Goal: Transaction & Acquisition: Purchase product/service

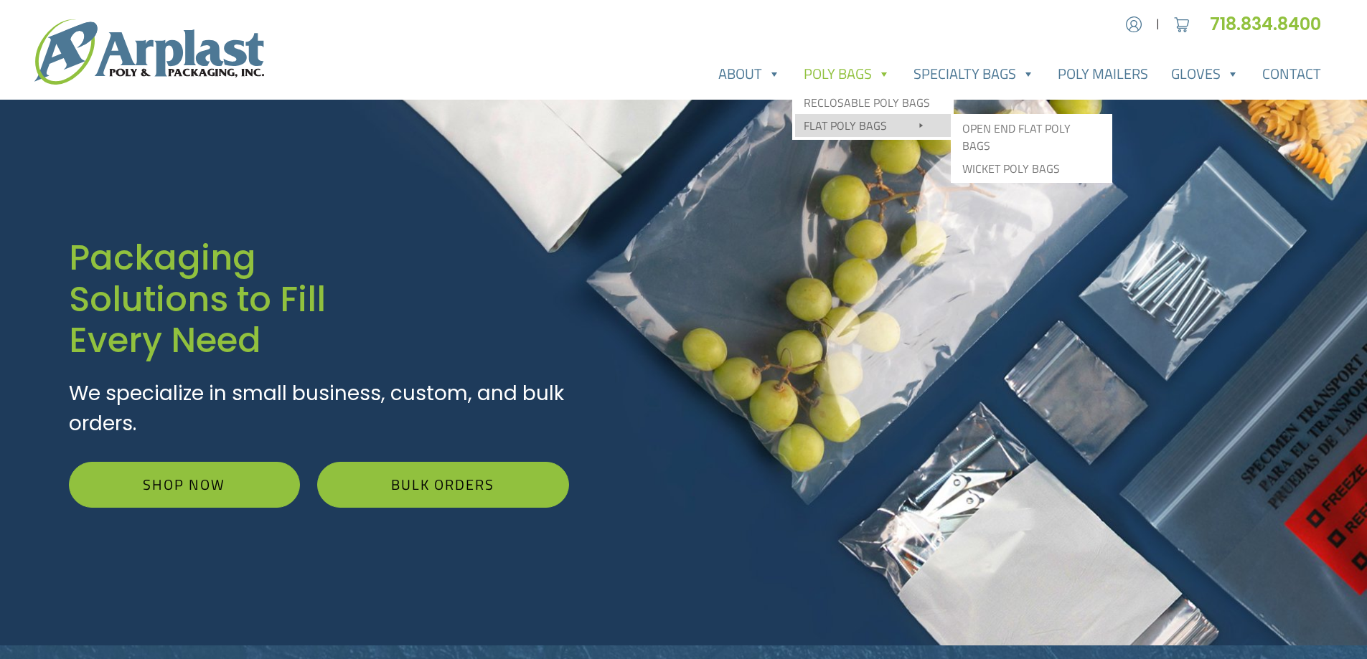
click at [874, 131] on link "Flat Poly Bags" at bounding box center [873, 125] width 156 height 23
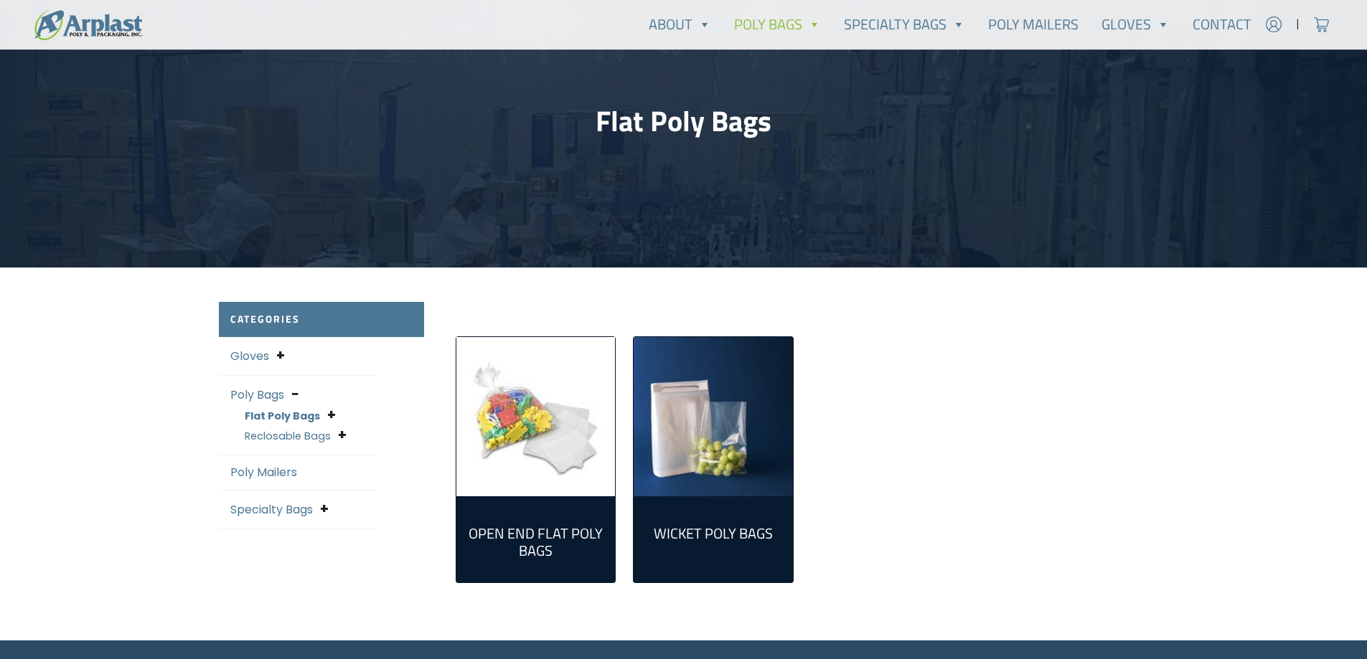
scroll to position [144, 0]
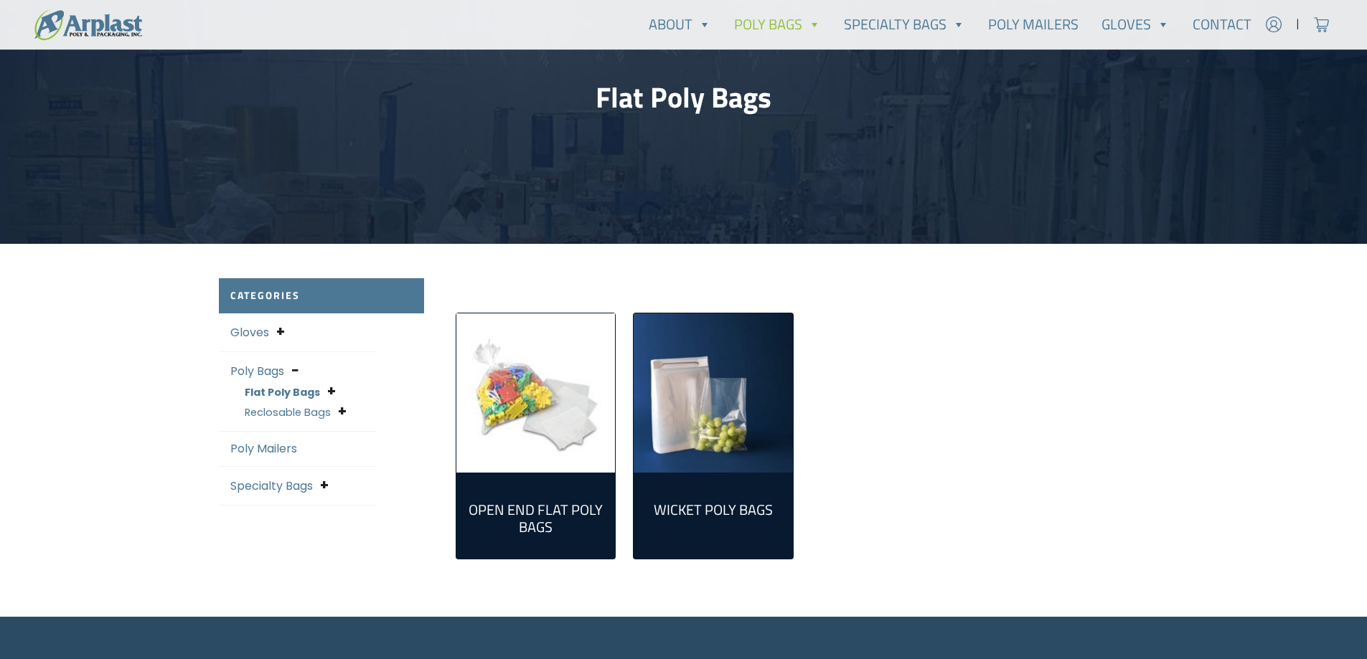
click at [558, 517] on h2 "Open End Flat Poly Bags (298)" at bounding box center [536, 519] width 136 height 34
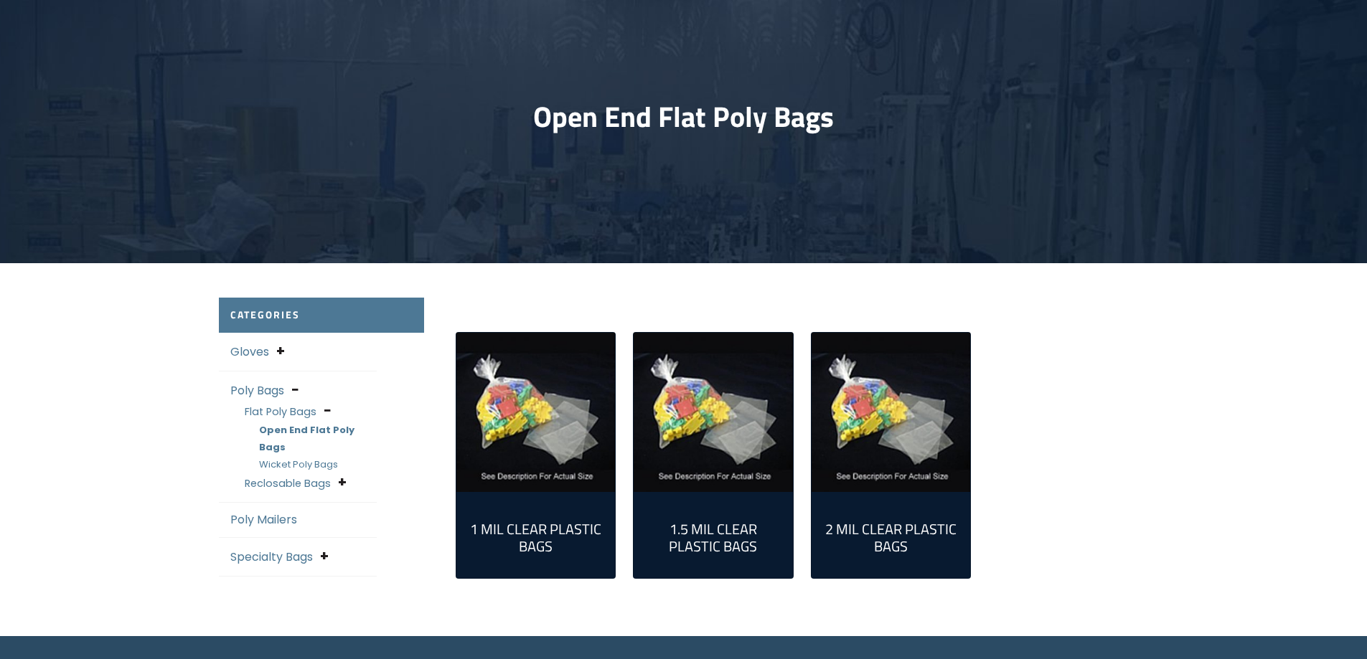
scroll to position [144, 0]
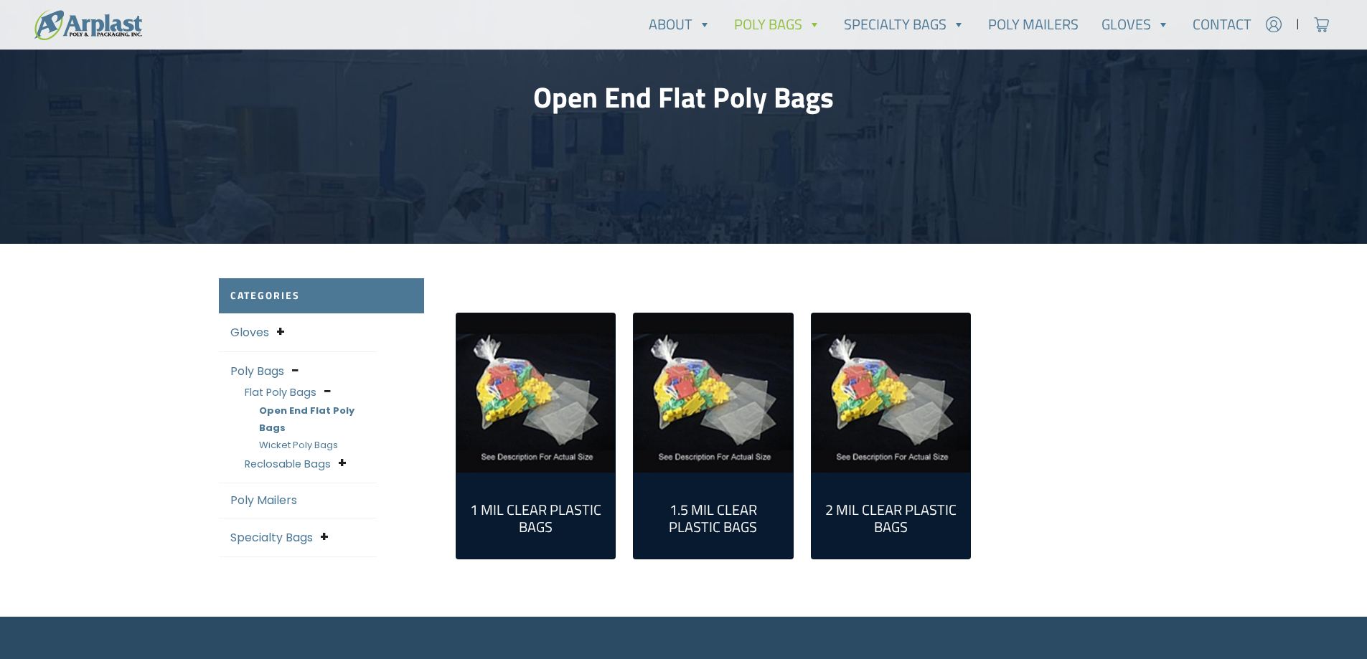
click at [527, 456] on img "Visit product category 1 Mil Clear Plastic Bags" at bounding box center [535, 393] width 159 height 159
click at [266, 329] on link "Gloves" at bounding box center [249, 332] width 39 height 17
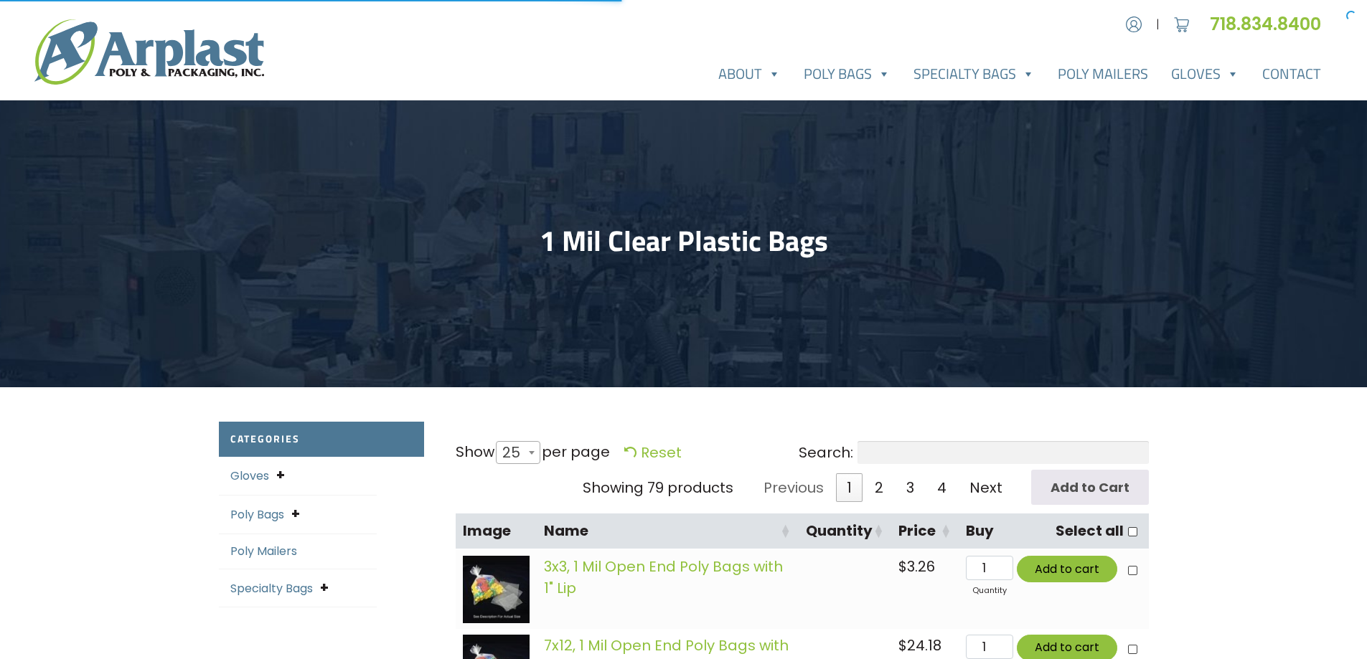
select select "25"
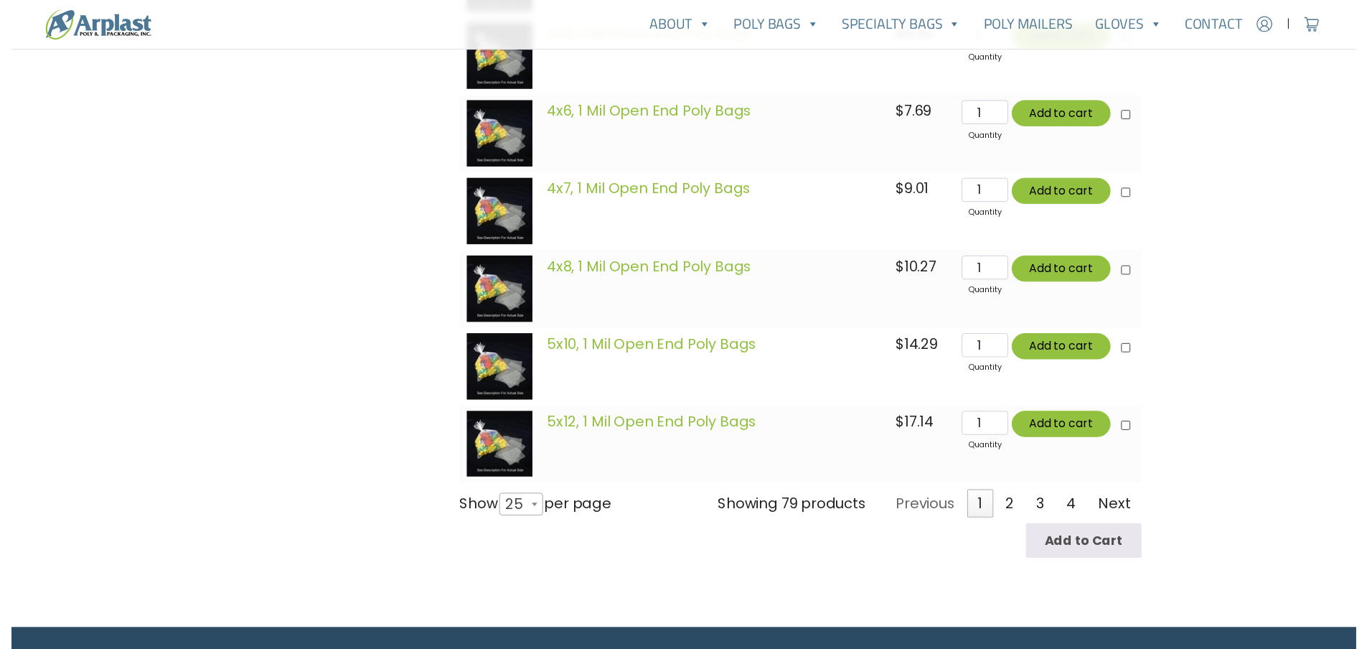
scroll to position [2009, 0]
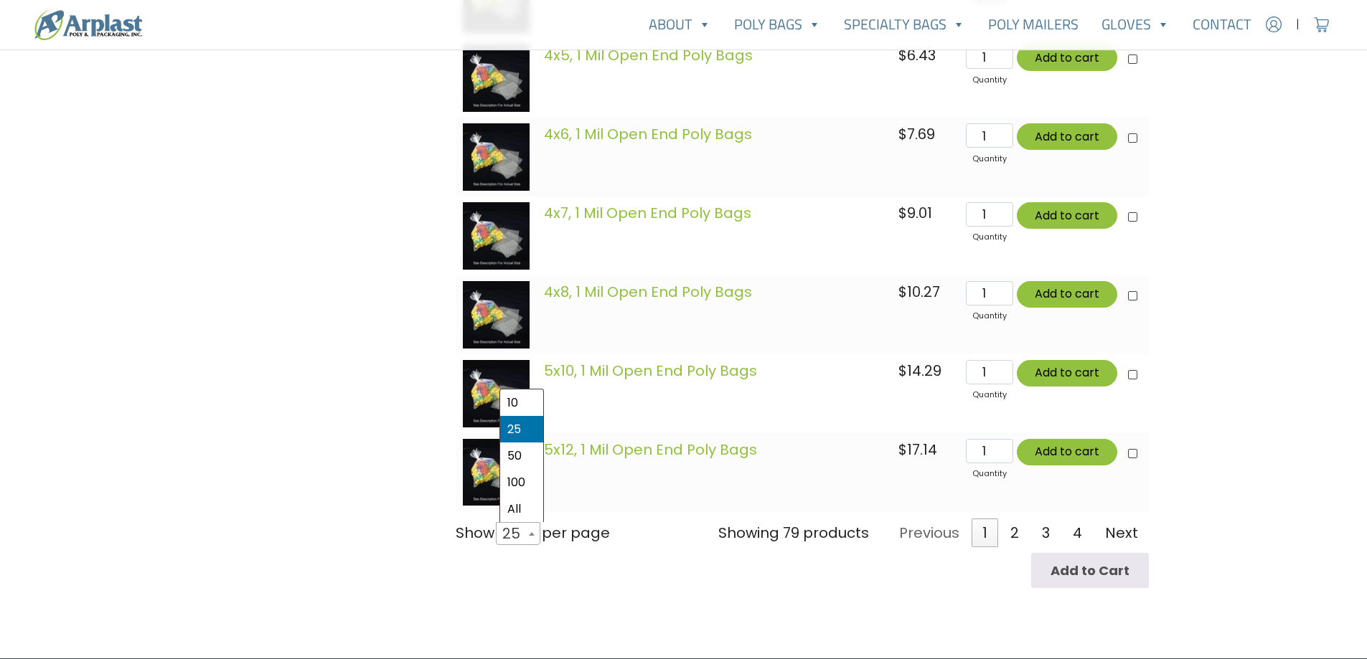
click at [535, 535] on b at bounding box center [532, 534] width 6 height 4
click at [533, 522] on select "10 25 50 100 All" at bounding box center [513, 522] width 39 height 1
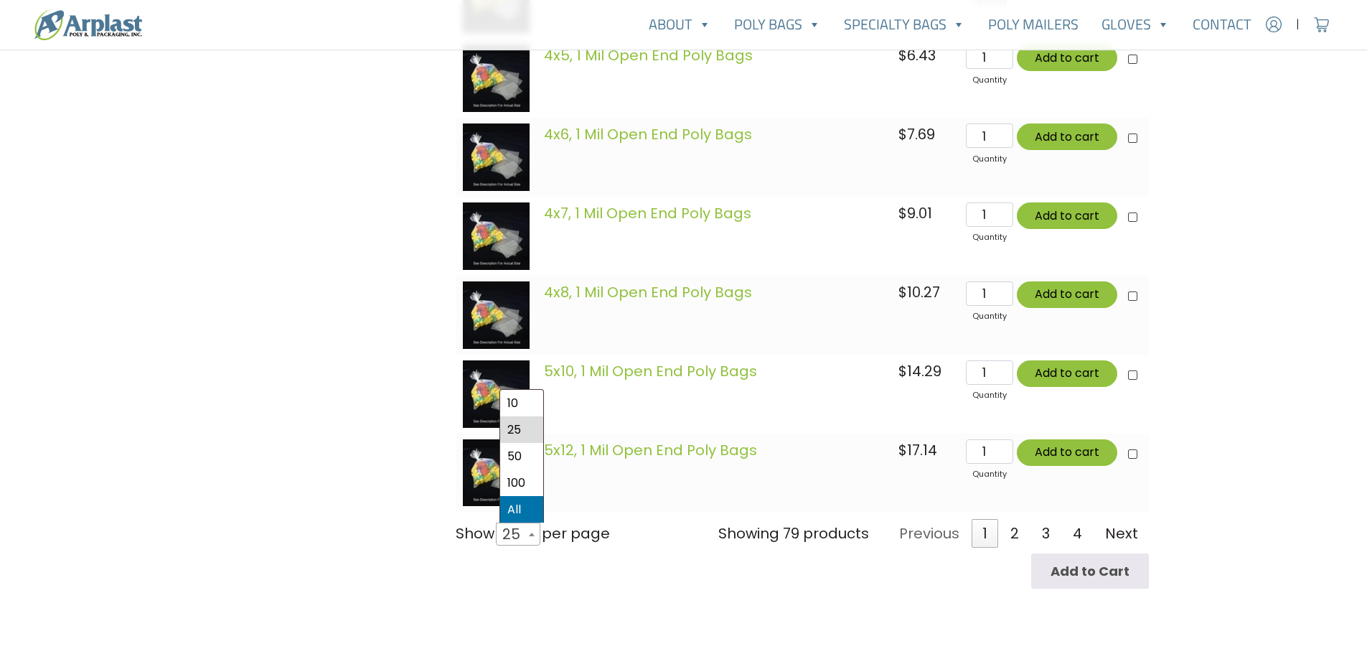
select select "-1"
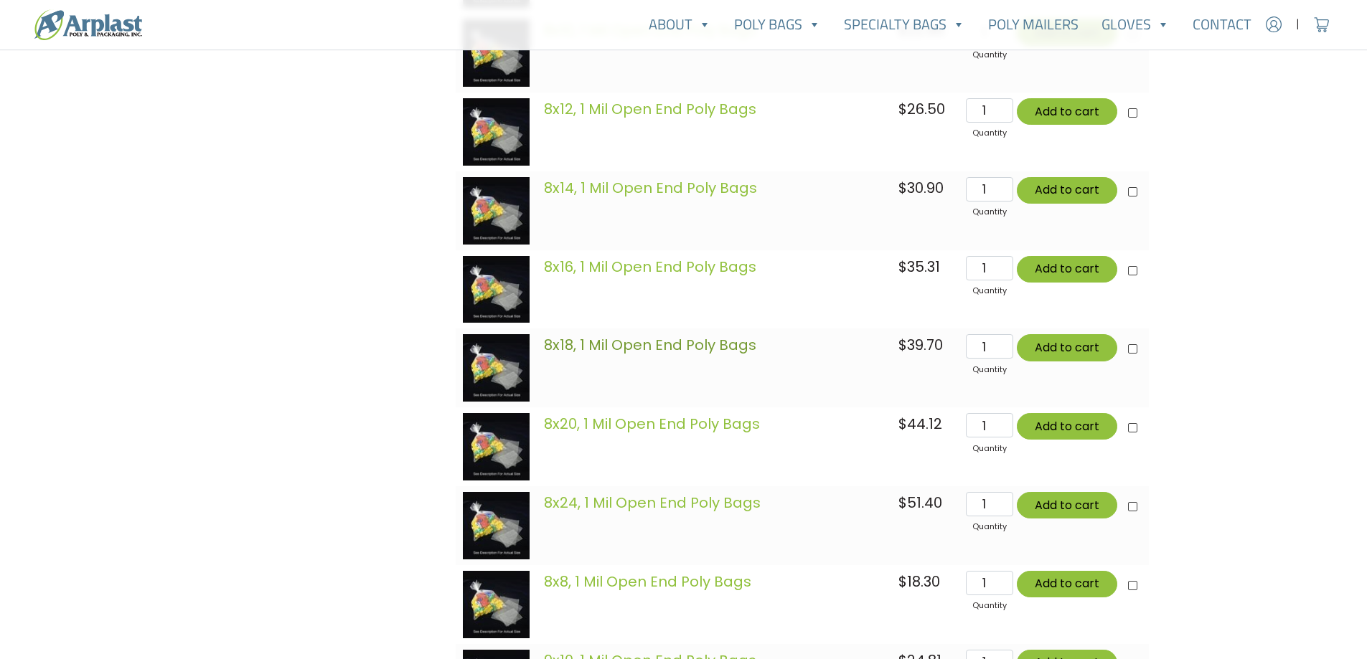
scroll to position [4316, 0]
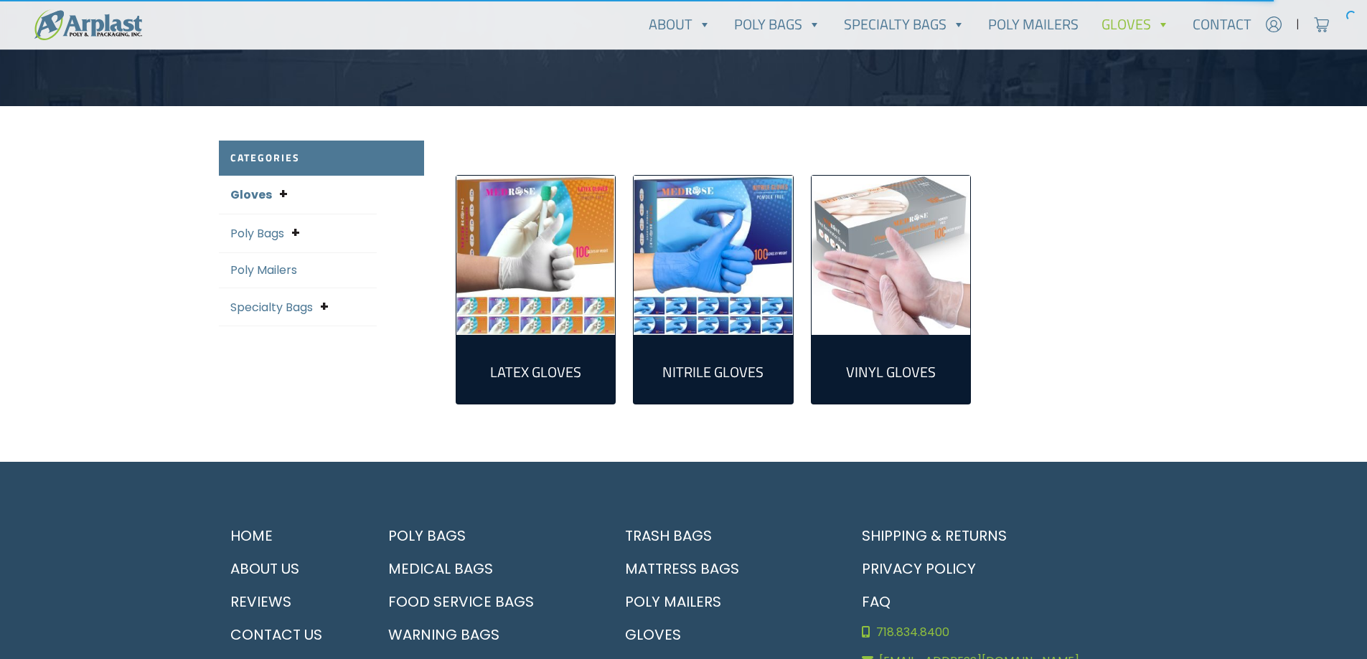
scroll to position [287, 0]
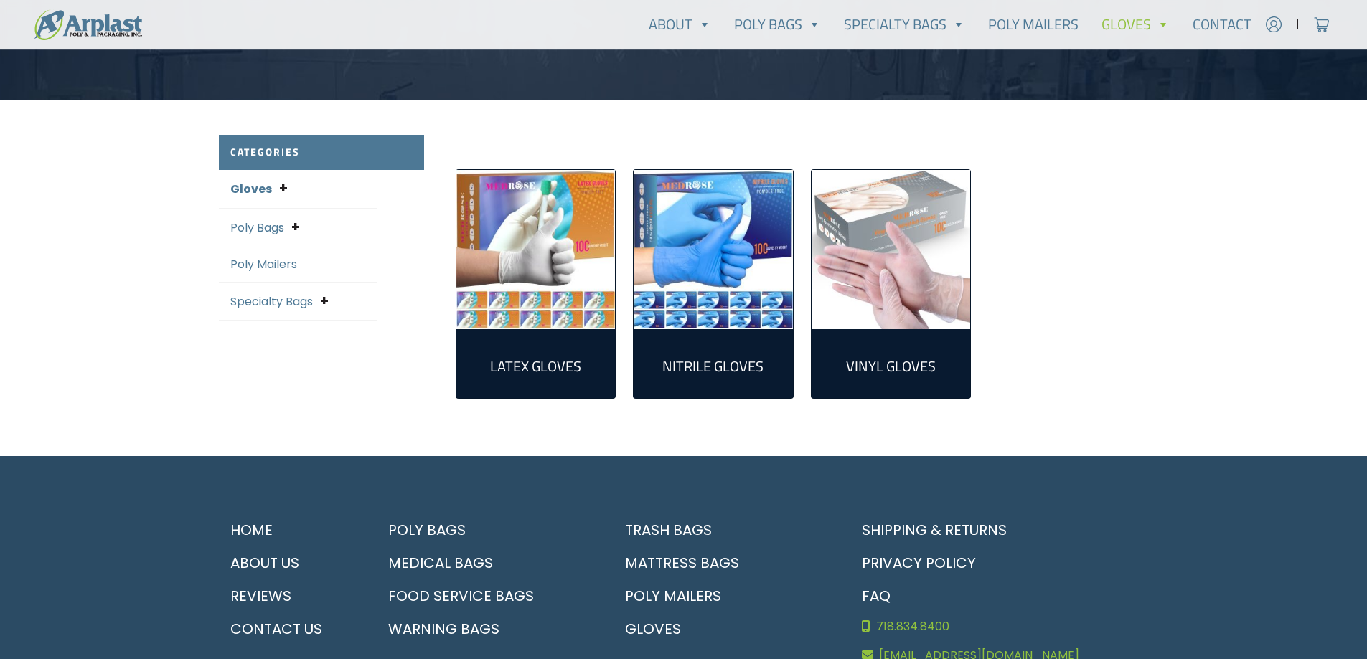
click at [682, 273] on img "Visit product category Nitrile Gloves" at bounding box center [713, 249] width 159 height 159
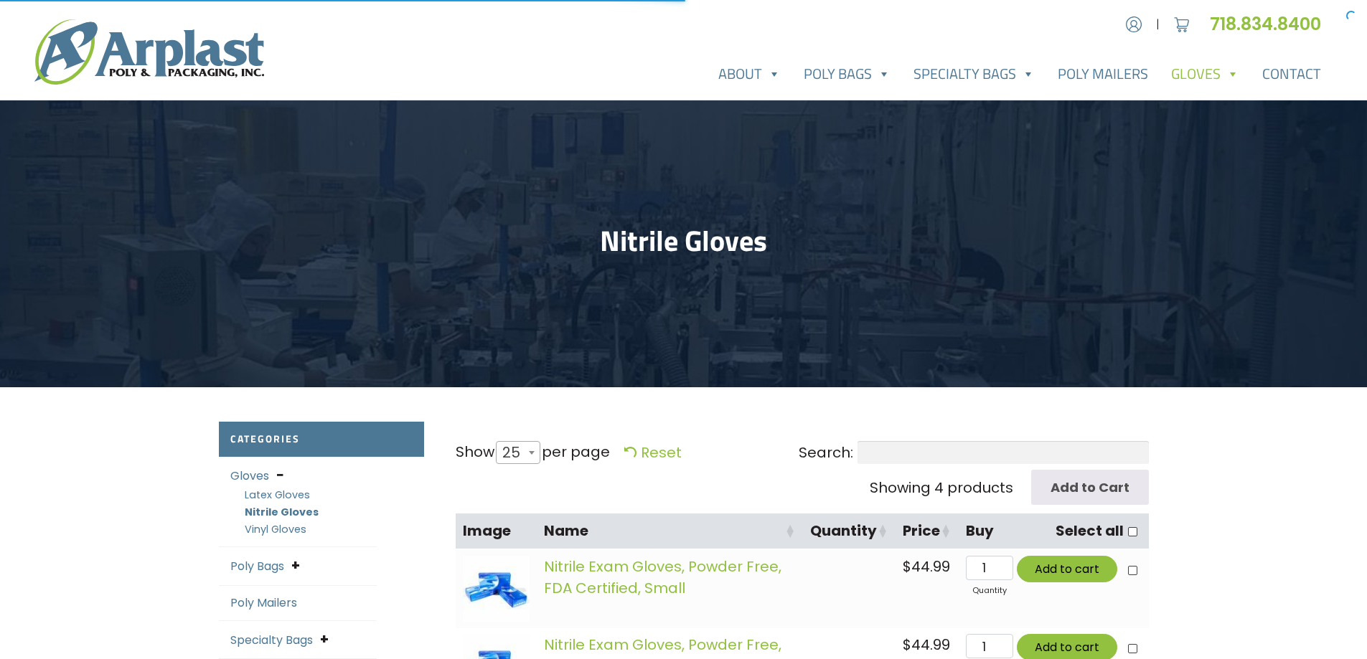
select select "25"
